Goal: Use online tool/utility: Utilize a website feature to perform a specific function

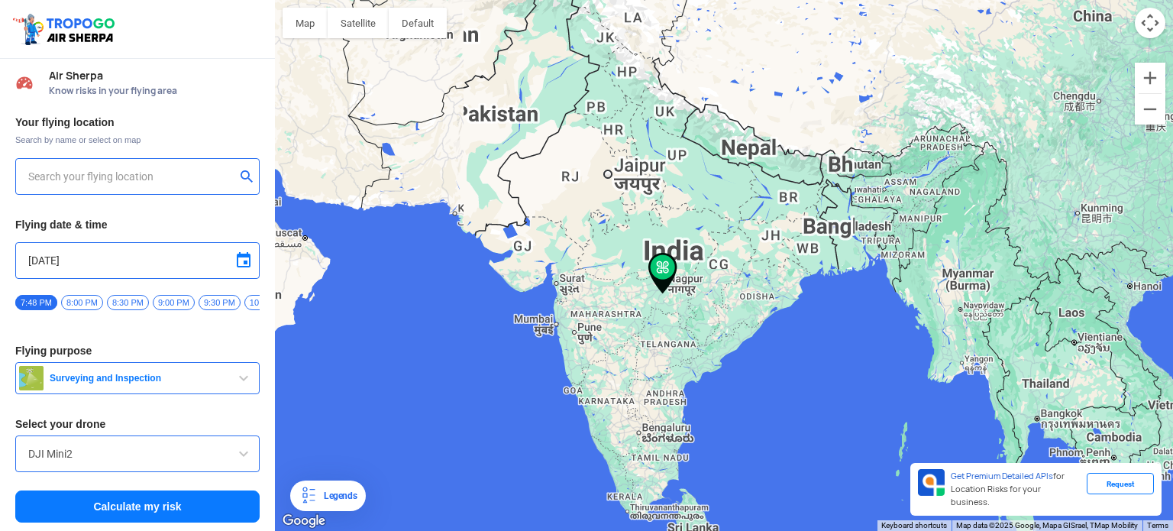
type input "[STREET_ADDRESS]"
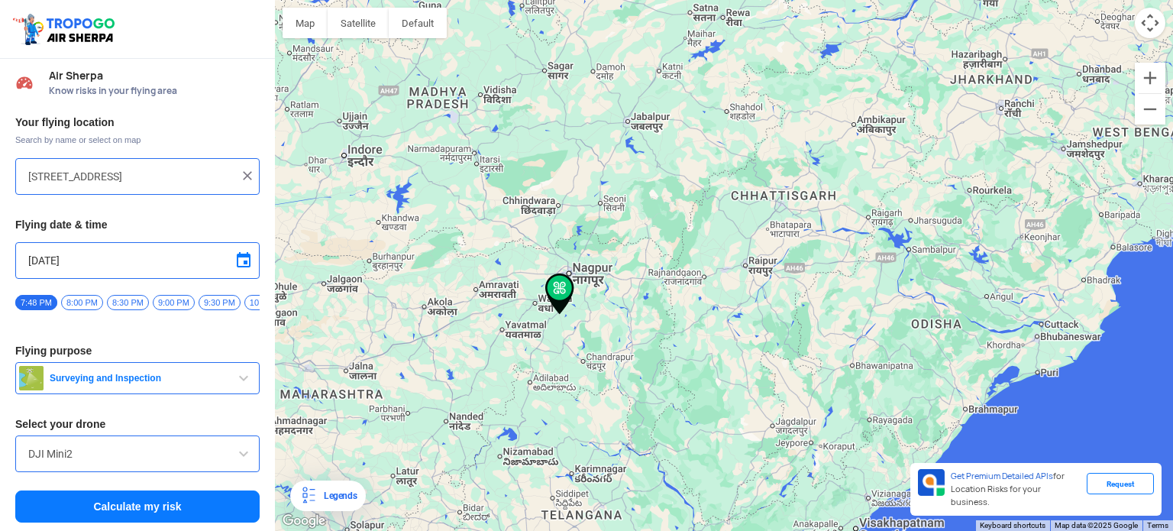
scroll to position [5, 0]
click at [174, 509] on button "Calculate my risk" at bounding box center [137, 506] width 244 height 32
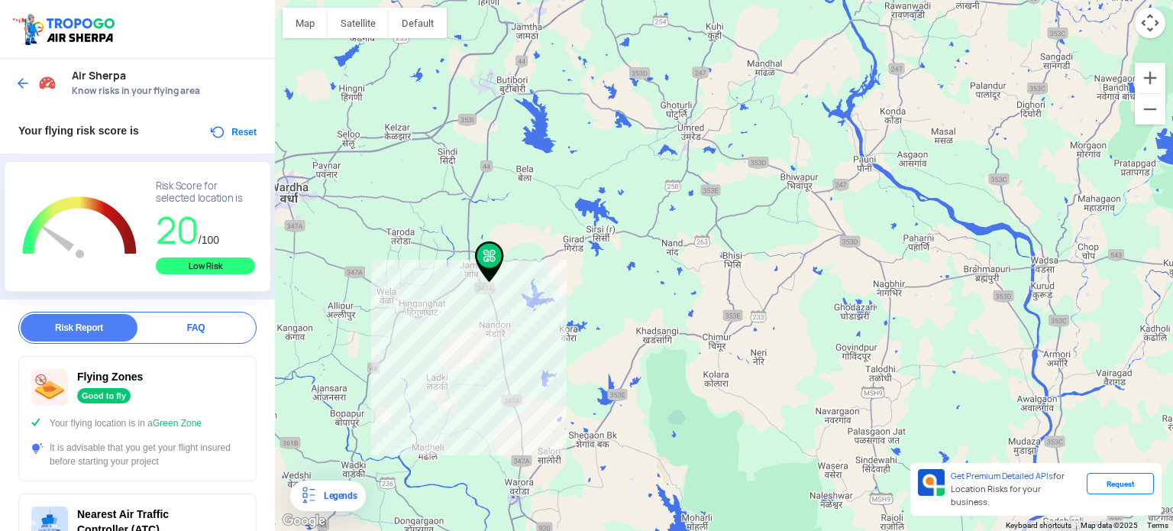
click at [228, 137] on button "Reset" at bounding box center [233, 132] width 48 height 18
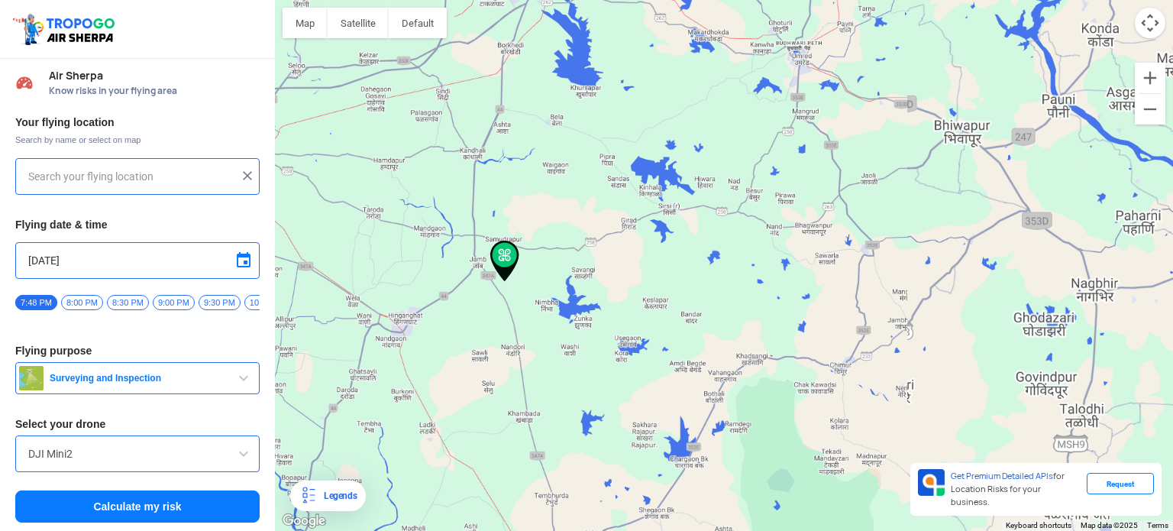
type input "[STREET_ADDRESS]"
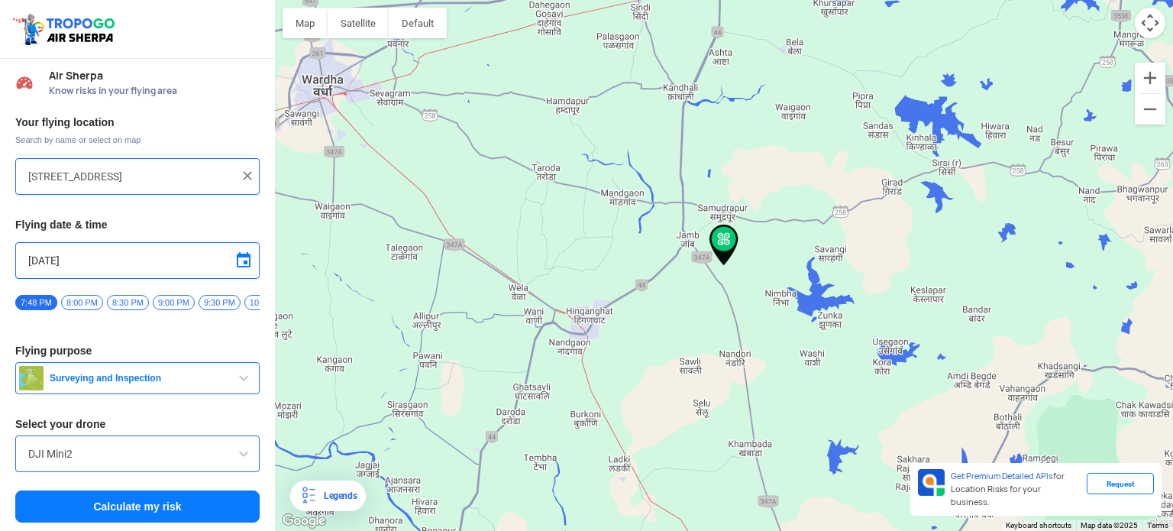
click at [240, 174] on img at bounding box center [247, 175] width 15 height 15
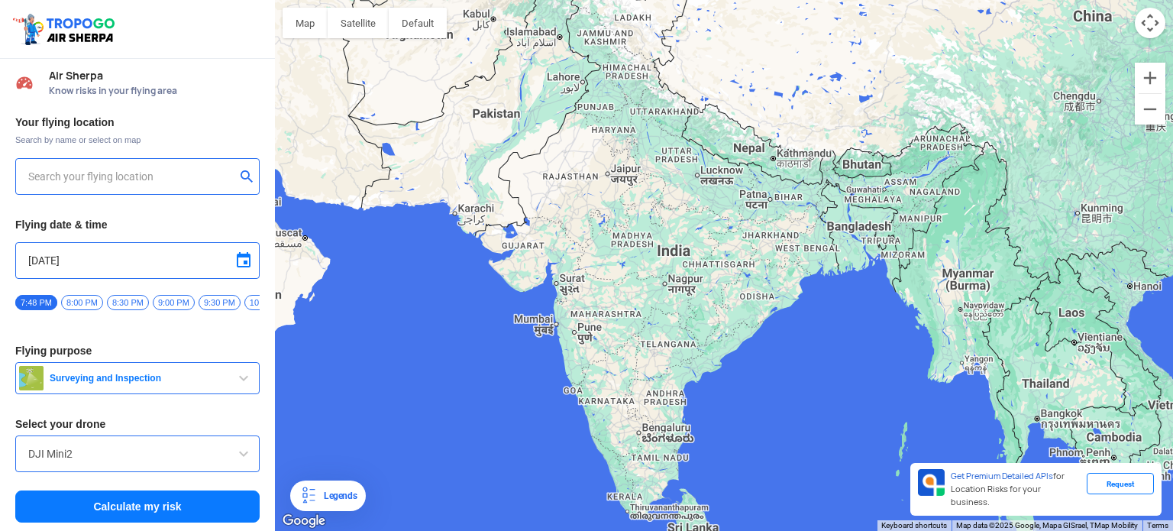
click at [193, 176] on input "text" at bounding box center [131, 176] width 207 height 18
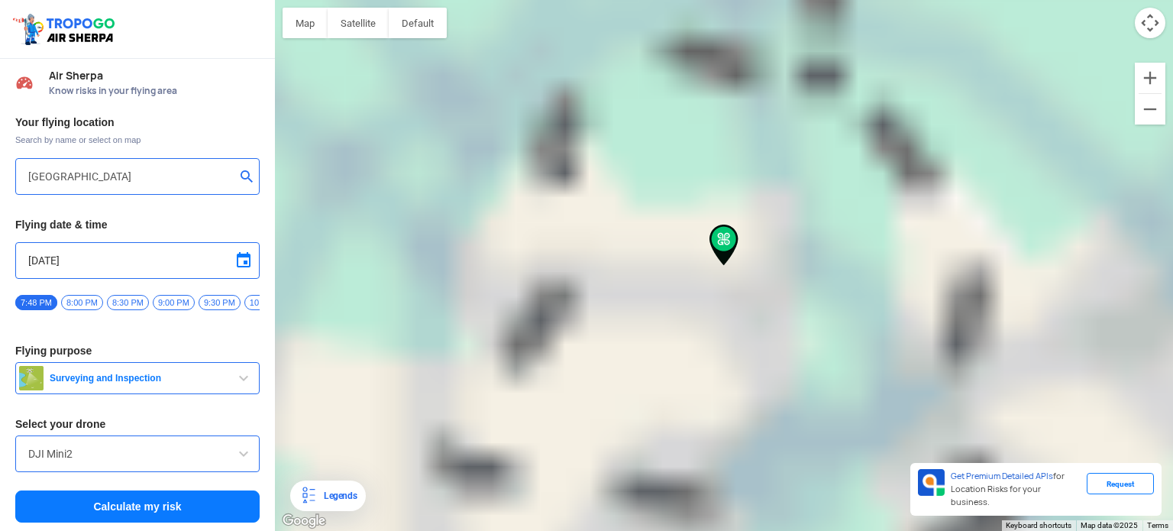
type input "[STREET_ADDRESS]"
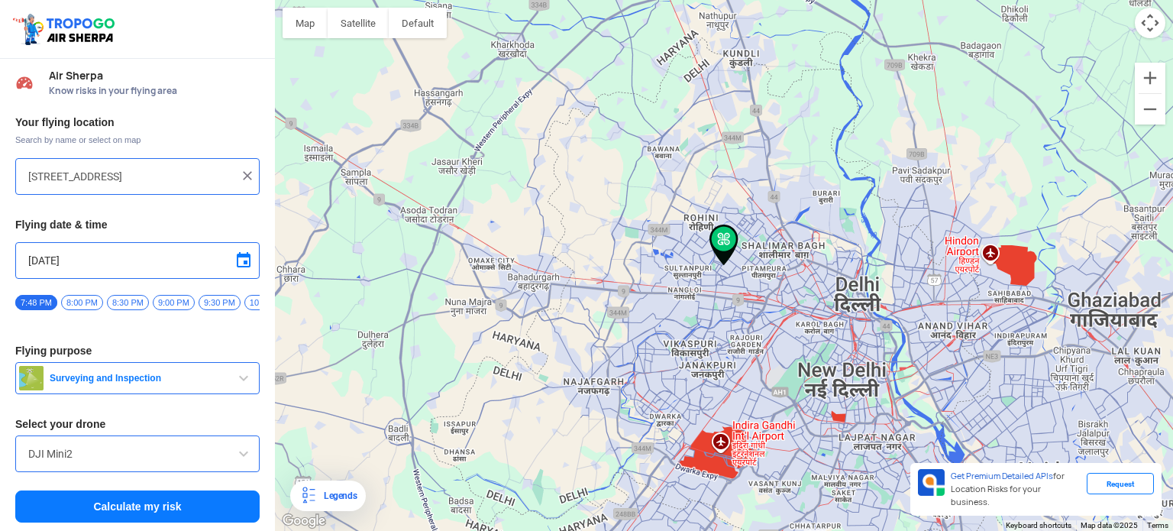
click at [244, 441] on div "DJI Mini2" at bounding box center [137, 453] width 244 height 37
click at [238, 453] on span at bounding box center [244, 454] width 18 height 18
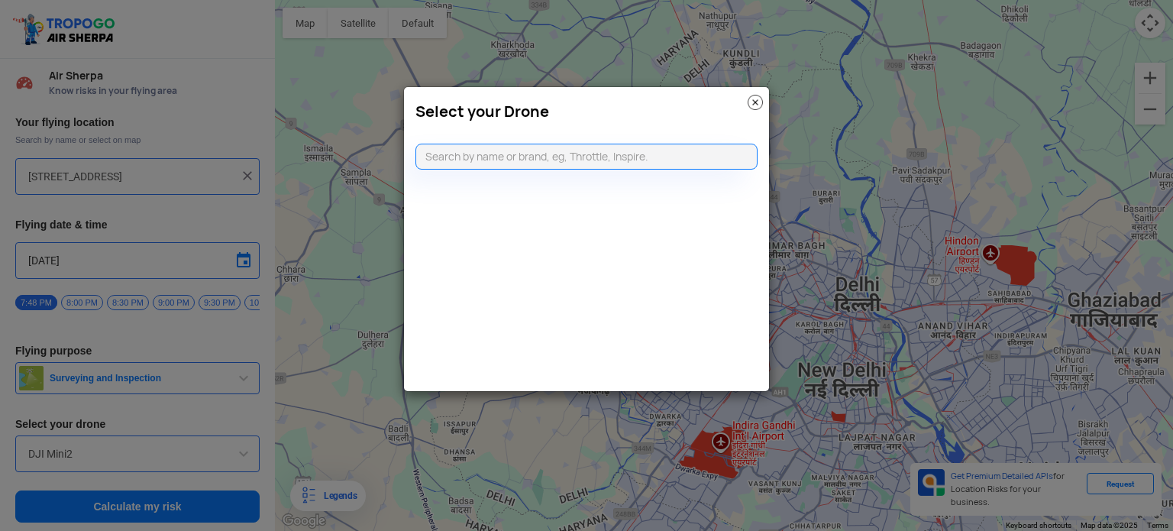
click at [757, 99] on img at bounding box center [755, 102] width 15 height 15
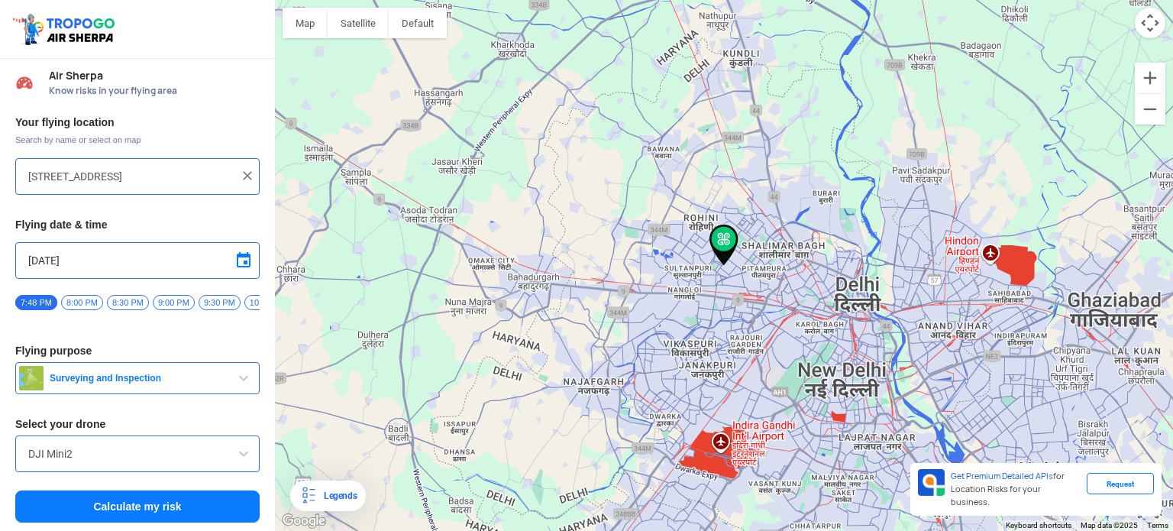
click at [193, 509] on button "Calculate my risk" at bounding box center [137, 506] width 244 height 32
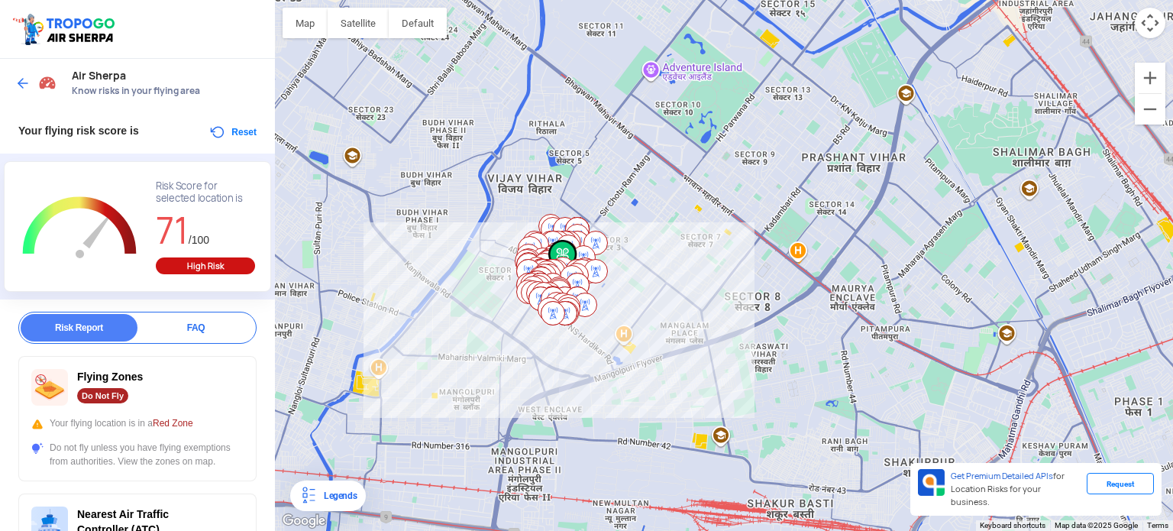
click at [254, 134] on div "Your flying risk score is Reset" at bounding box center [137, 131] width 275 height 46
click at [238, 134] on button "Reset" at bounding box center [233, 132] width 48 height 18
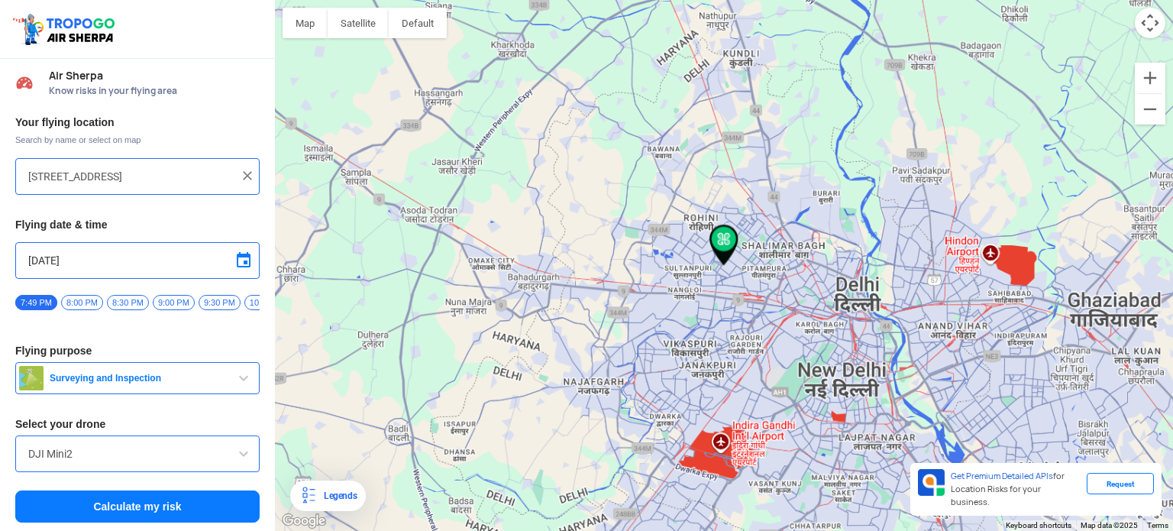
click at [178, 165] on div "[STREET_ADDRESS]" at bounding box center [137, 176] width 244 height 37
click at [181, 180] on input "[STREET_ADDRESS]" at bounding box center [131, 176] width 207 height 18
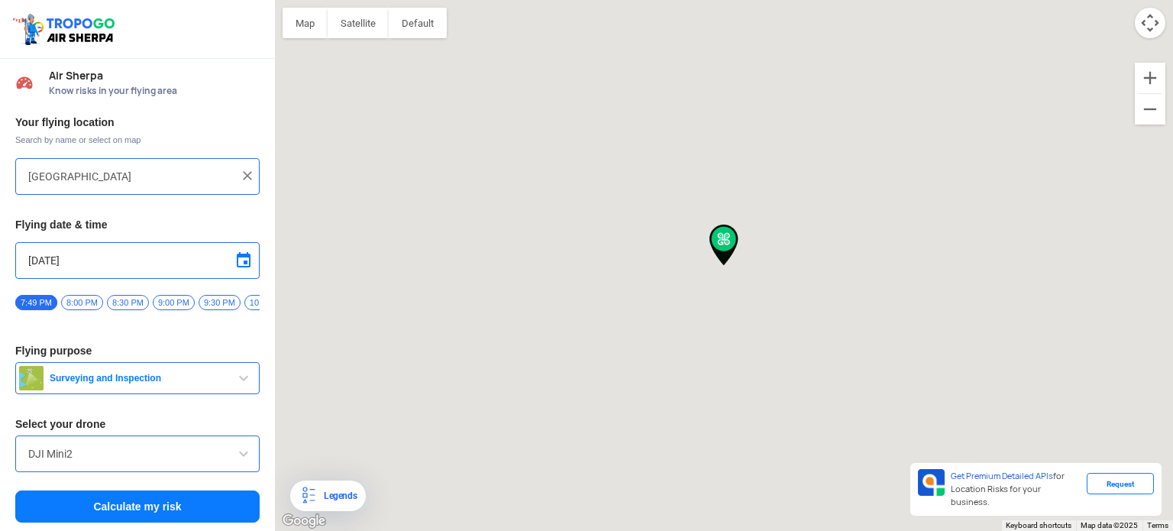
type input "[STREET_ADDRESS][PERSON_NAME], opposite [PERSON_NAME][GEOGRAPHIC_DATA], [GEOGRA…"
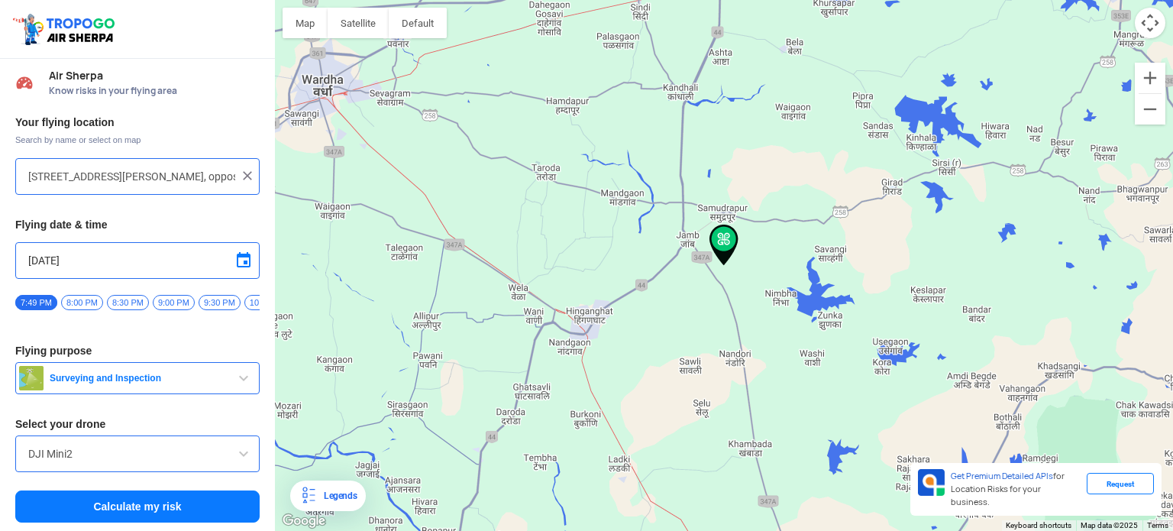
click at [176, 497] on button "Calculate my risk" at bounding box center [137, 506] width 244 height 32
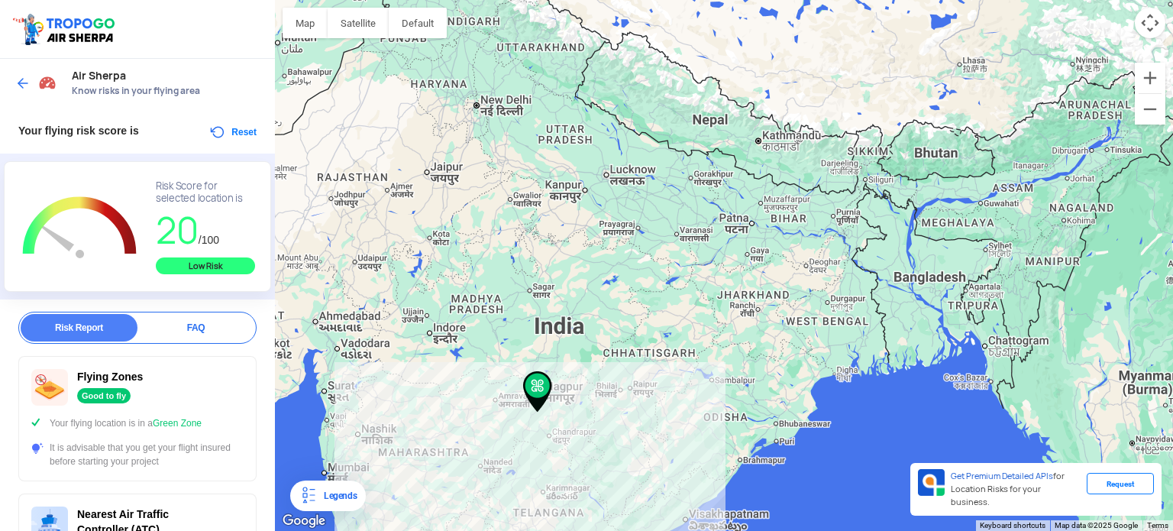
click at [238, 134] on button "Reset" at bounding box center [233, 132] width 48 height 18
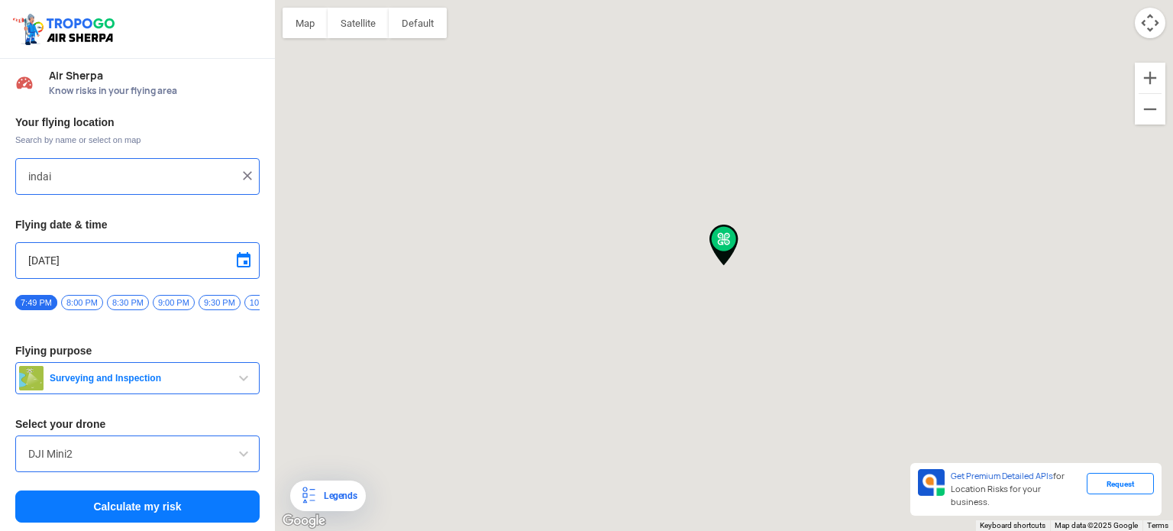
type input "[STREET_ADDRESS][PERSON_NAME], opposite [PERSON_NAME][GEOGRAPHIC_DATA], [GEOGRA…"
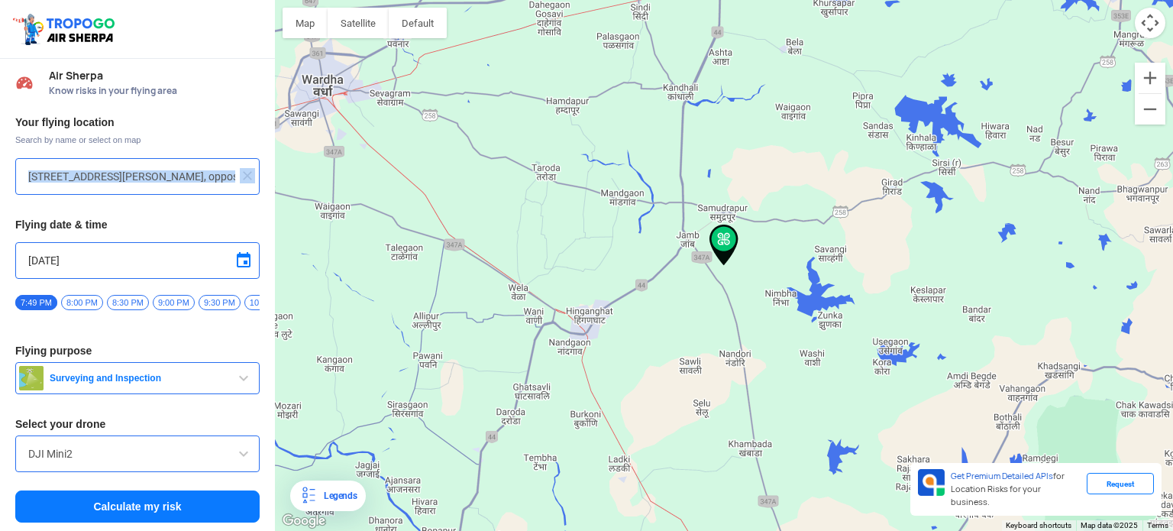
click at [238, 180] on div "[STREET_ADDRESS][PERSON_NAME], opposite [PERSON_NAME][GEOGRAPHIC_DATA], [GEOGRA…" at bounding box center [137, 176] width 244 height 37
click at [240, 180] on img at bounding box center [247, 175] width 15 height 15
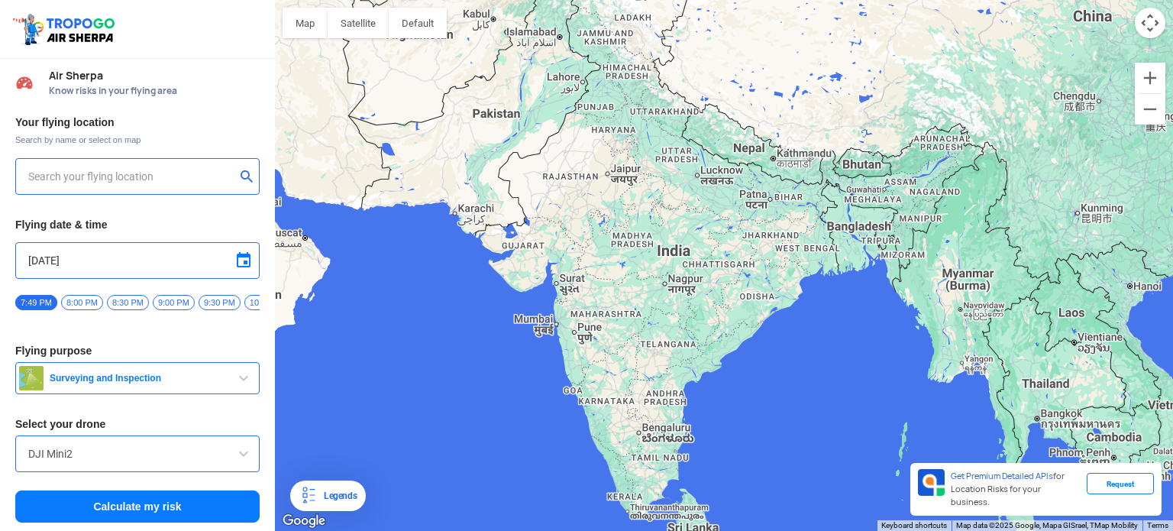
click at [193, 181] on input "text" at bounding box center [131, 176] width 207 height 18
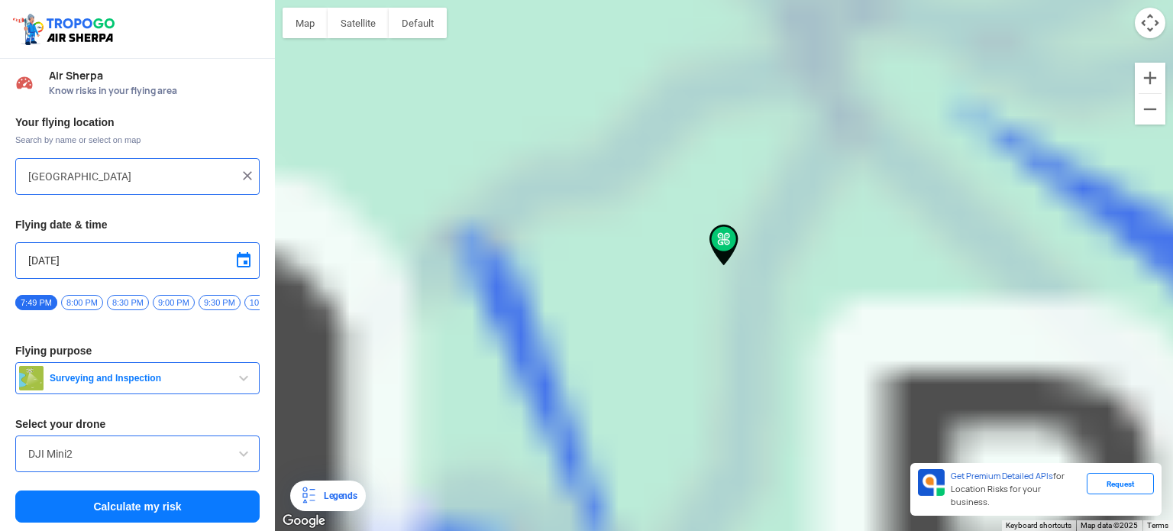
type input "[GEOGRAPHIC_DATA], [GEOGRAPHIC_DATA]"
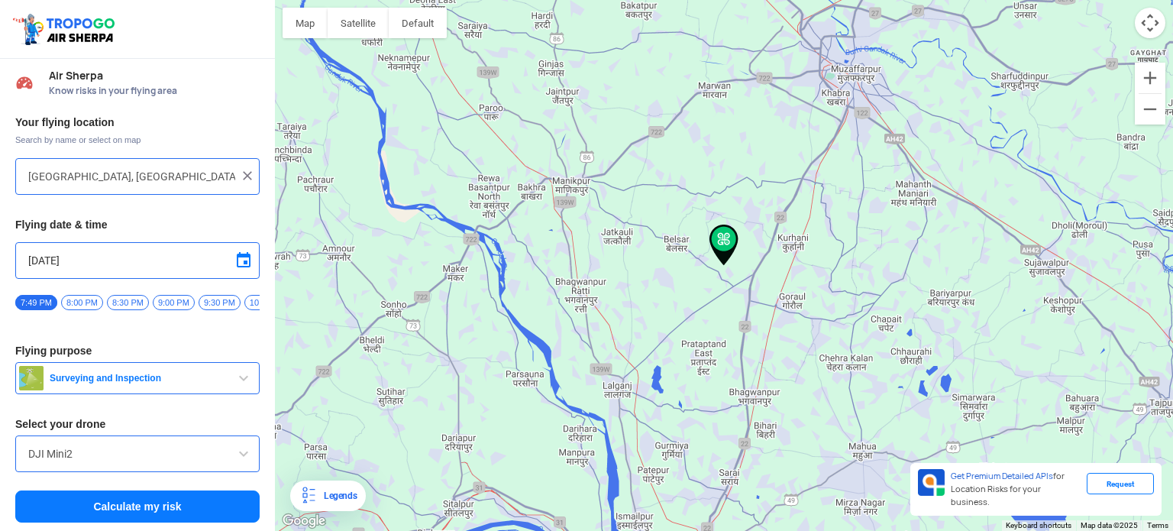
click at [243, 180] on img at bounding box center [247, 175] width 15 height 15
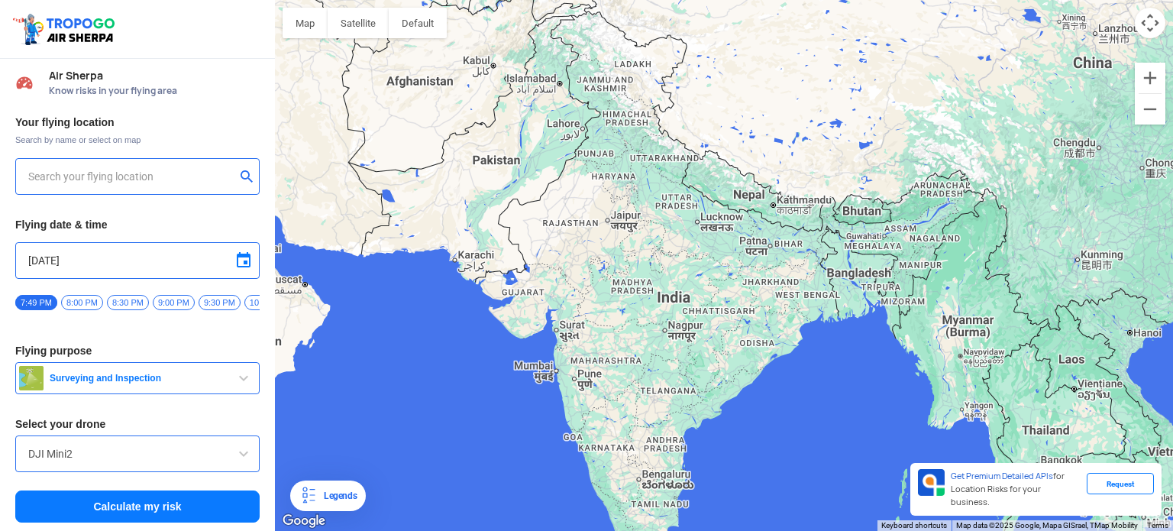
click at [214, 180] on input "text" at bounding box center [131, 176] width 207 height 18
type input "[GEOGRAPHIC_DATA], [GEOGRAPHIC_DATA]"
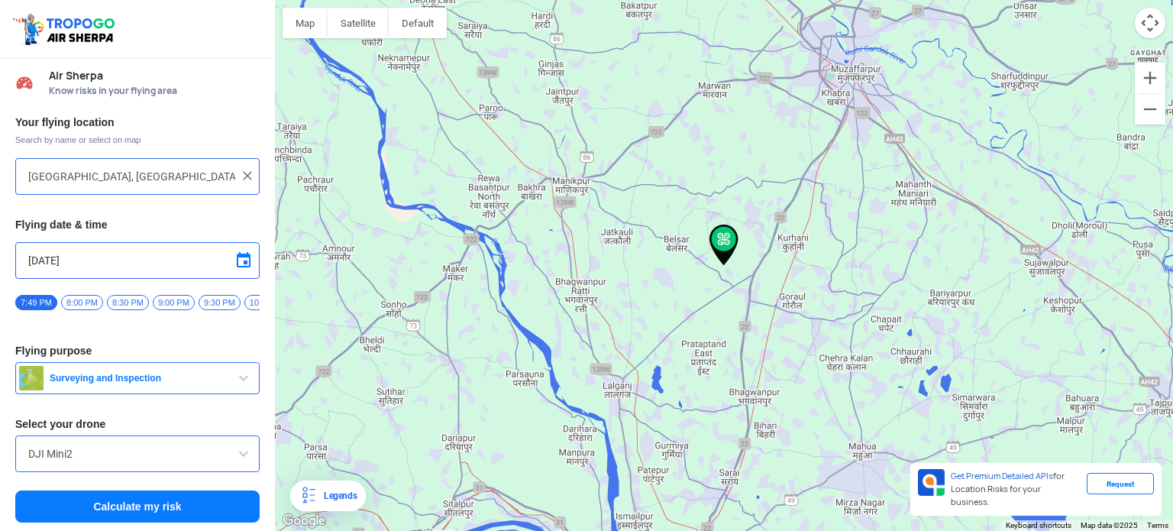
click at [150, 498] on button "Calculate my risk" at bounding box center [137, 506] width 244 height 32
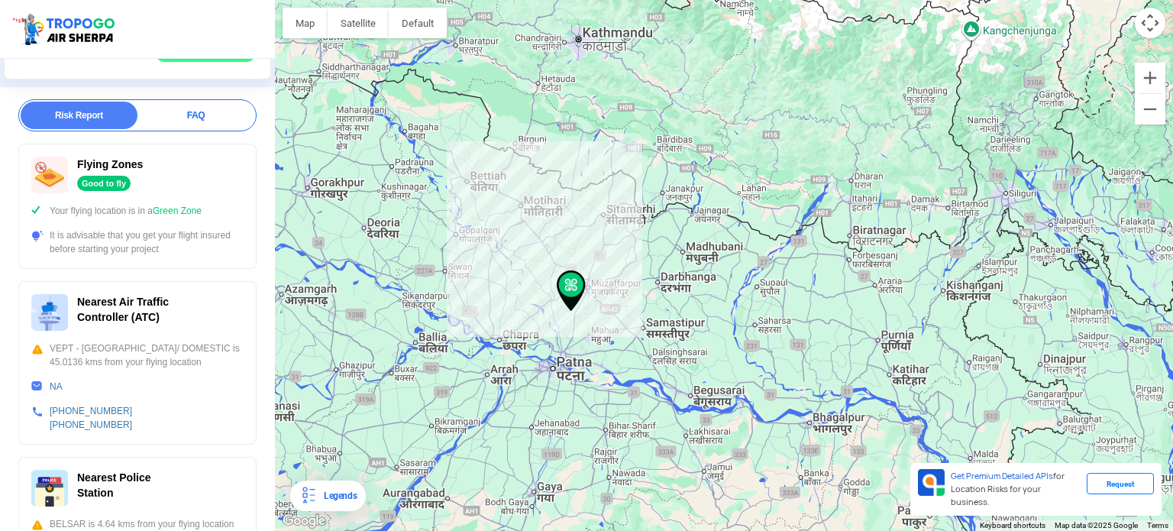
scroll to position [219, 0]
